Goal: Navigation & Orientation: Understand site structure

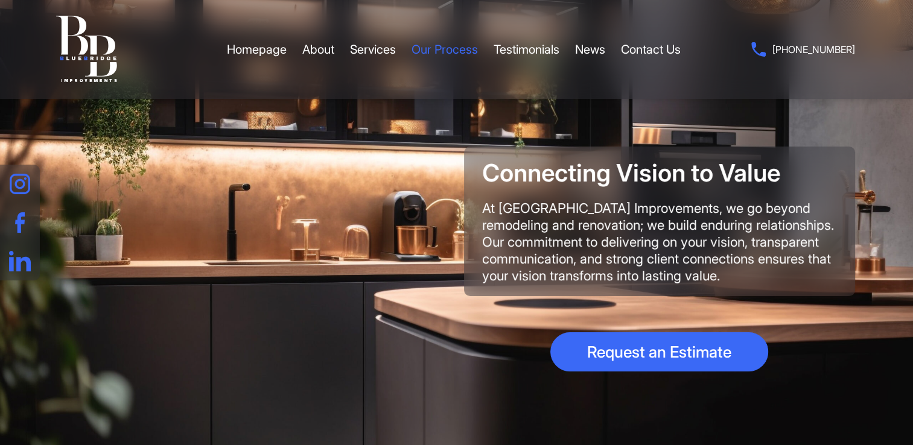
click at [461, 57] on link "Our Process" at bounding box center [444, 49] width 66 height 36
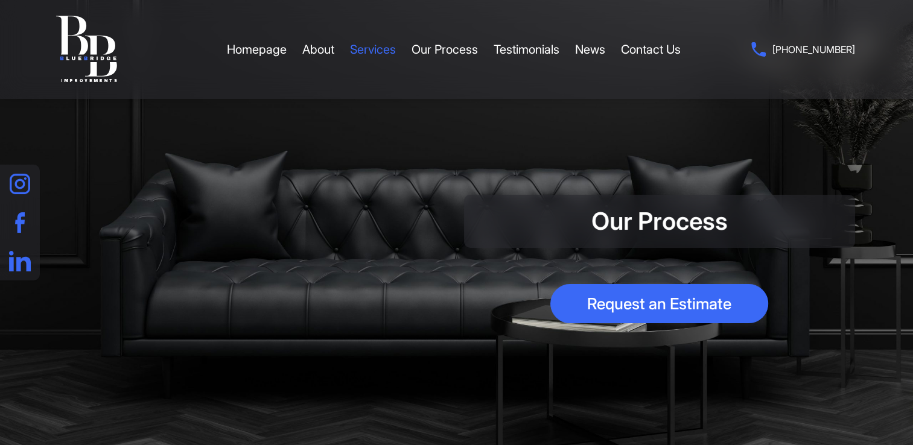
click at [387, 52] on link "Services" at bounding box center [373, 49] width 46 height 36
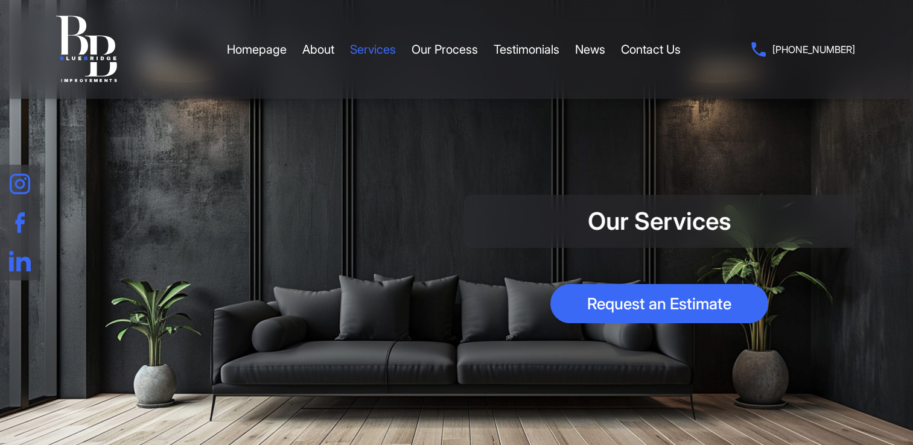
click at [358, 52] on link "Services" at bounding box center [373, 49] width 46 height 36
